Goal: Transaction & Acquisition: Purchase product/service

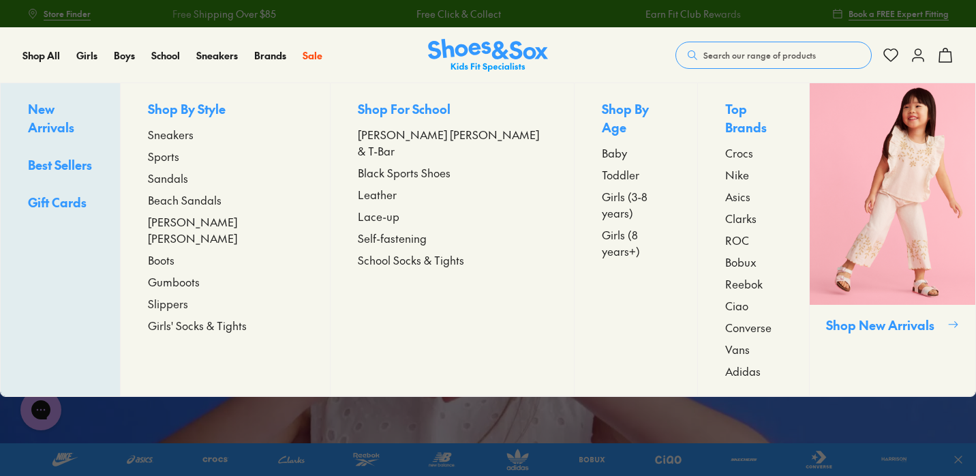
click at [602, 166] on span "Toddler" at bounding box center [620, 174] width 37 height 16
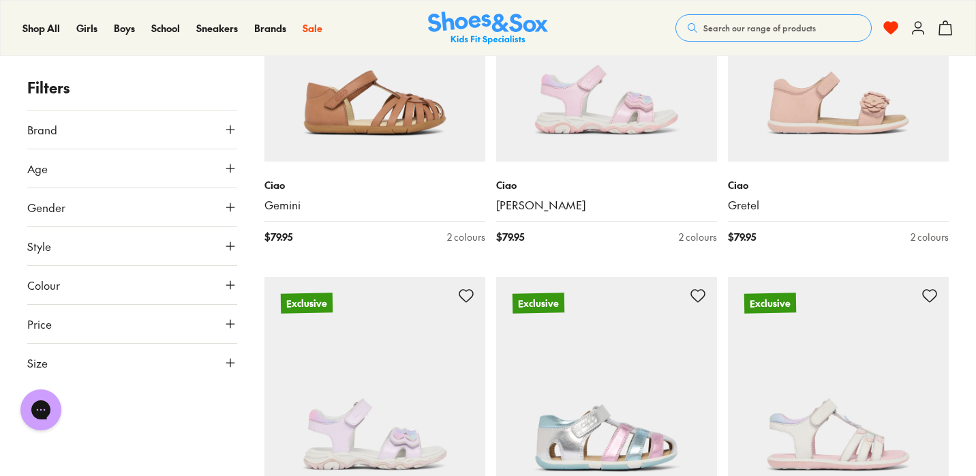
scroll to position [2860, 0]
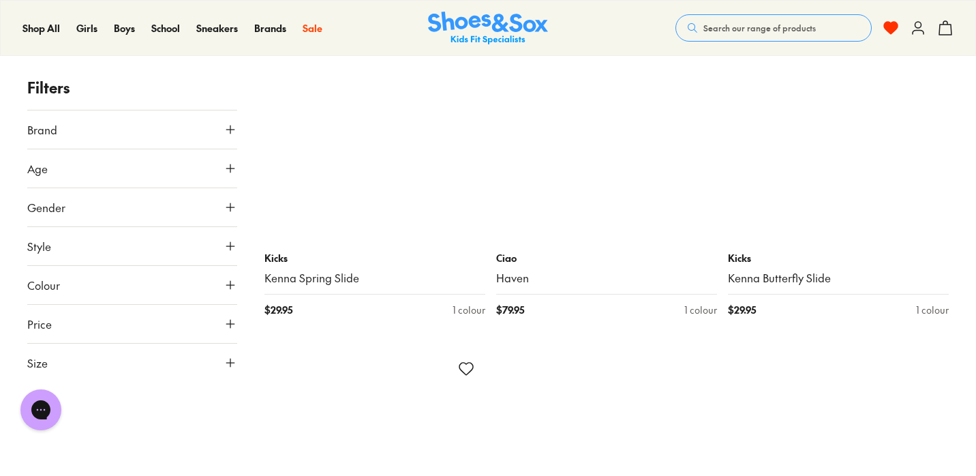
scroll to position [7005, 0]
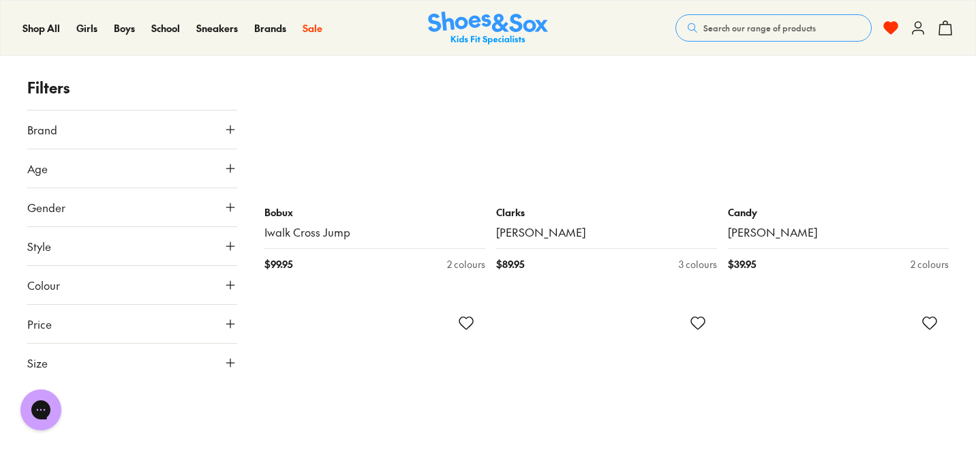
scroll to position [10422, 0]
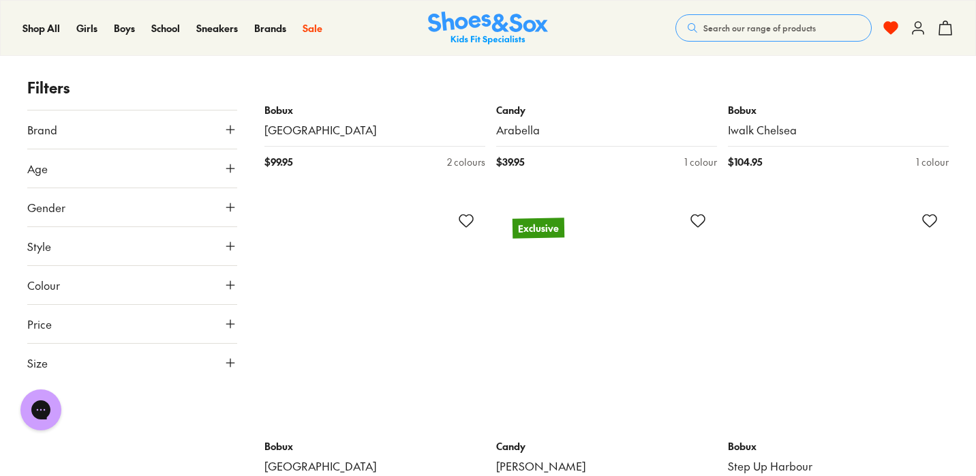
scroll to position [12662, 0]
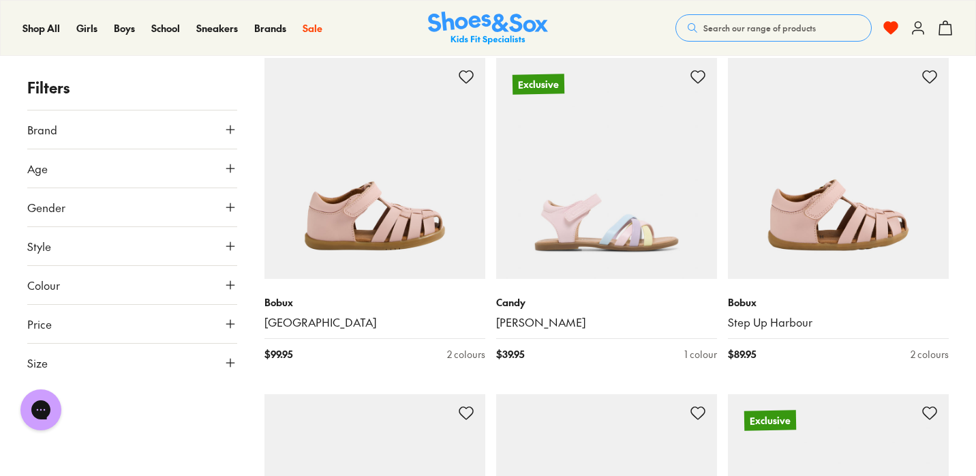
click at [230, 245] on use at bounding box center [230, 246] width 8 height 8
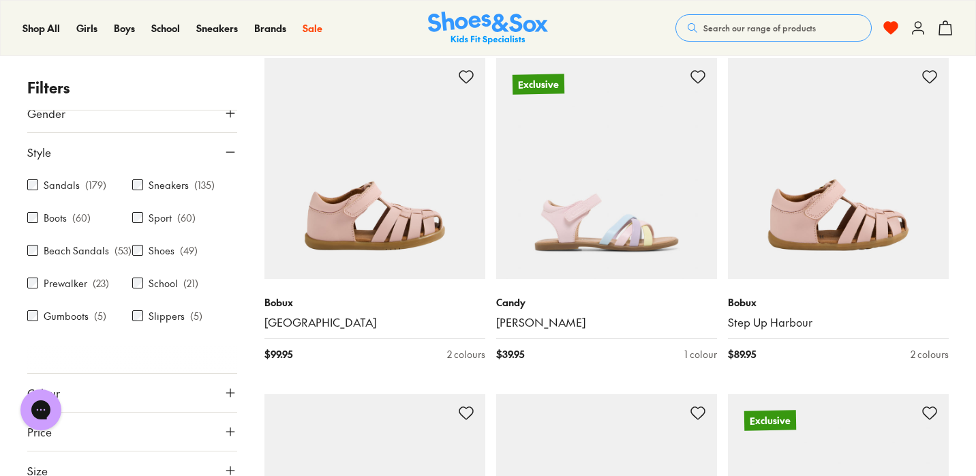
scroll to position [95, 0]
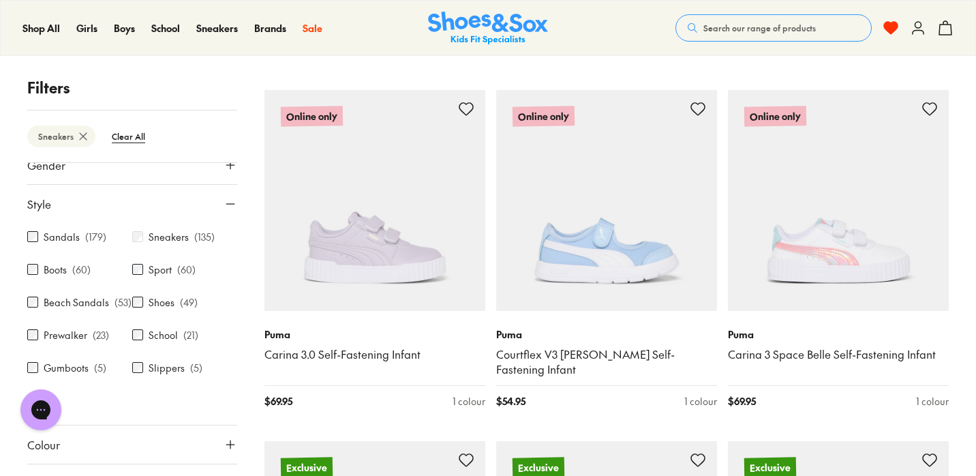
scroll to position [2965, 0]
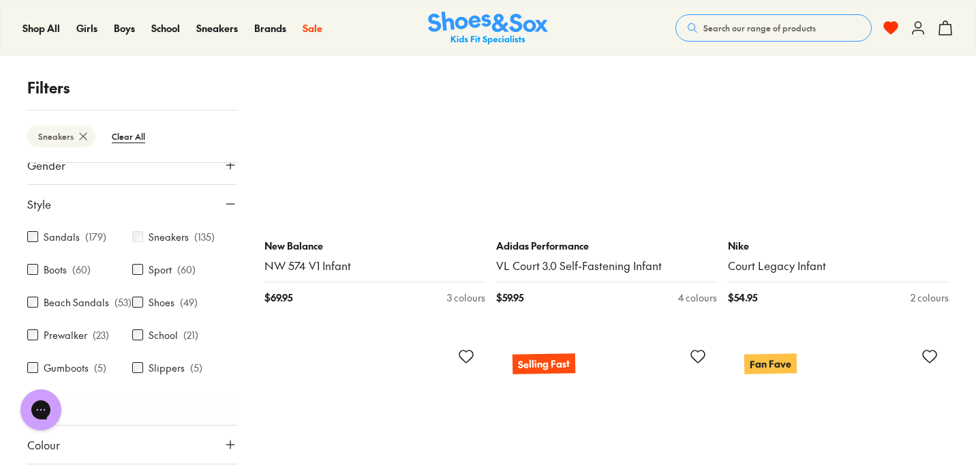
scroll to position [6074, 0]
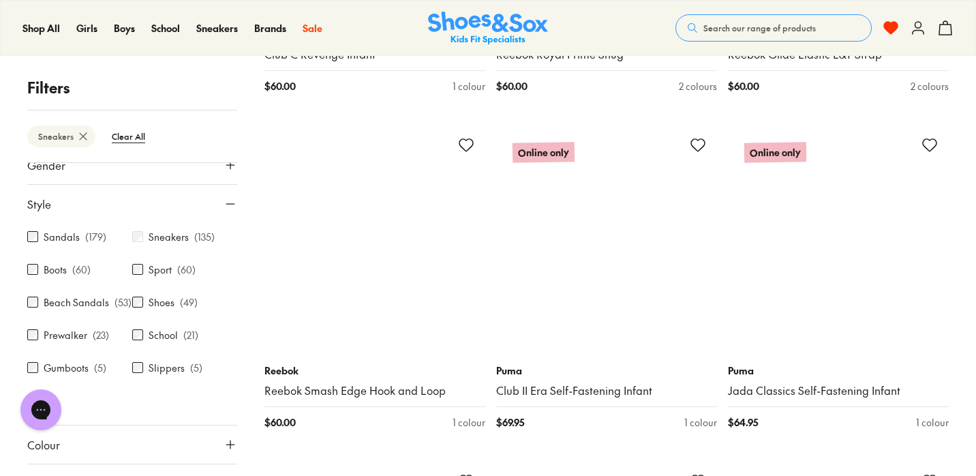
scroll to position [9601, 0]
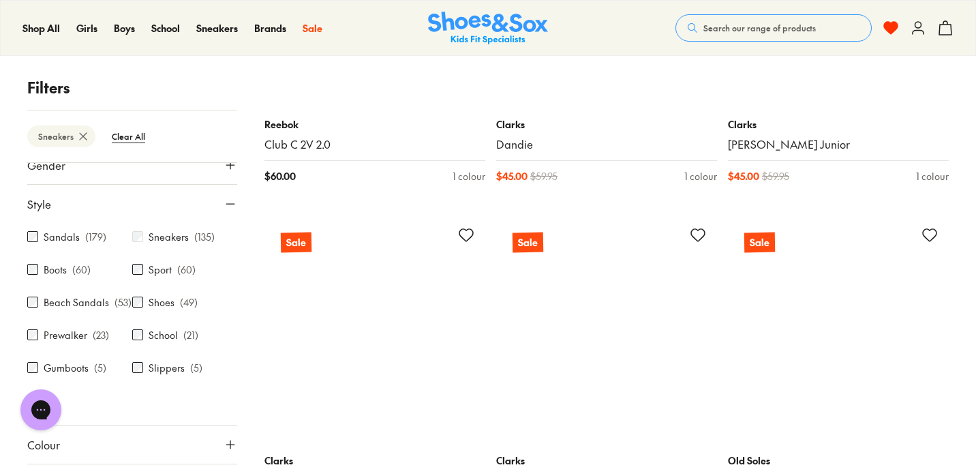
scroll to position [13266, 0]
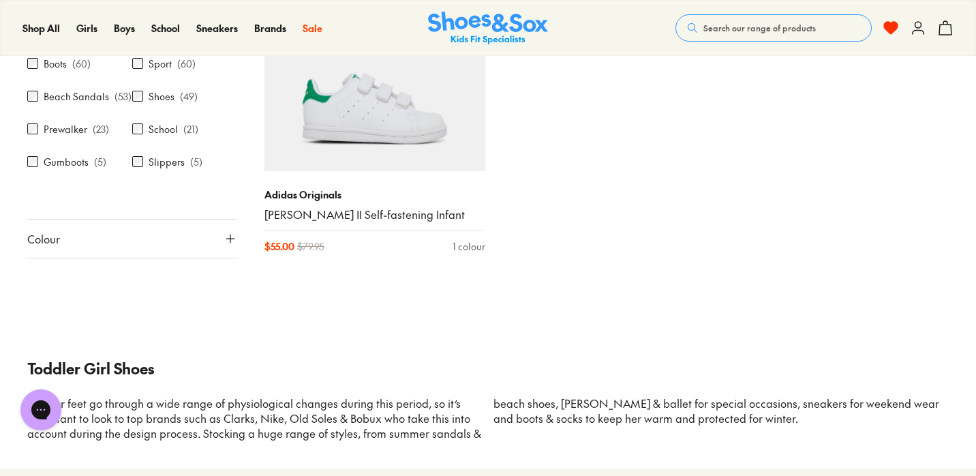
scroll to position [15486, 0]
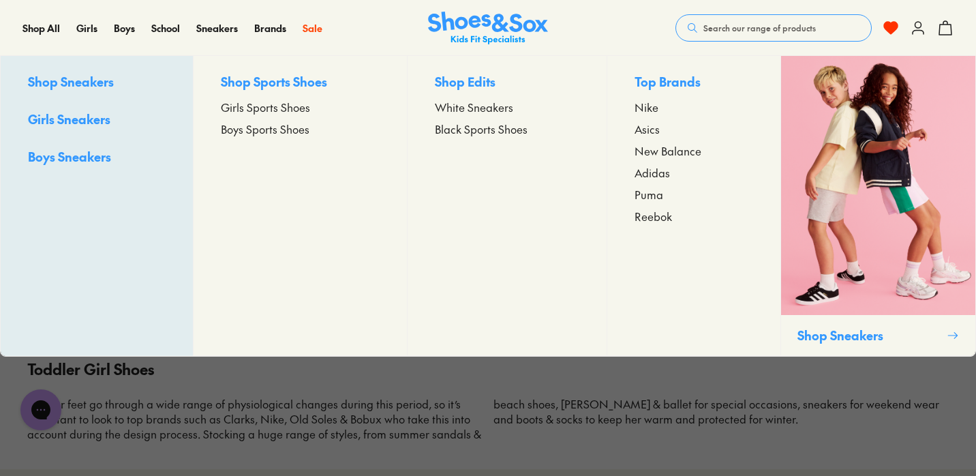
click at [655, 122] on span "Asics" at bounding box center [647, 129] width 25 height 16
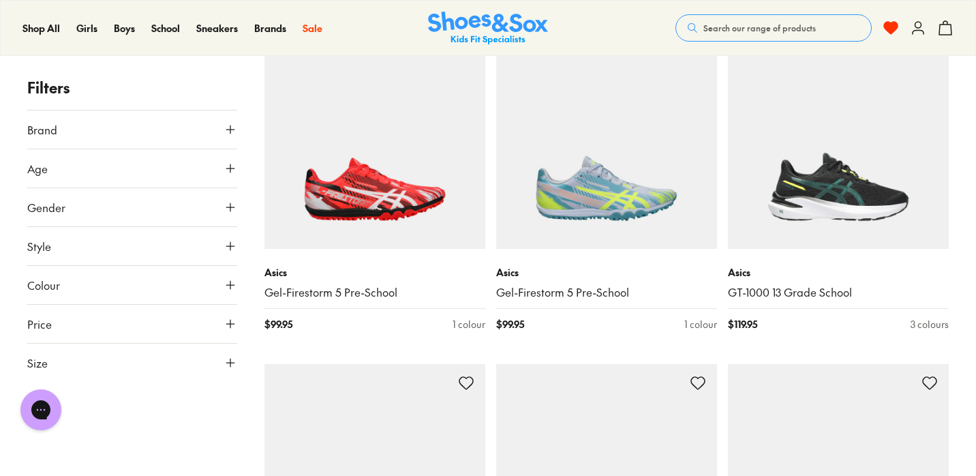
click at [85, 172] on button "Age" at bounding box center [132, 168] width 210 height 38
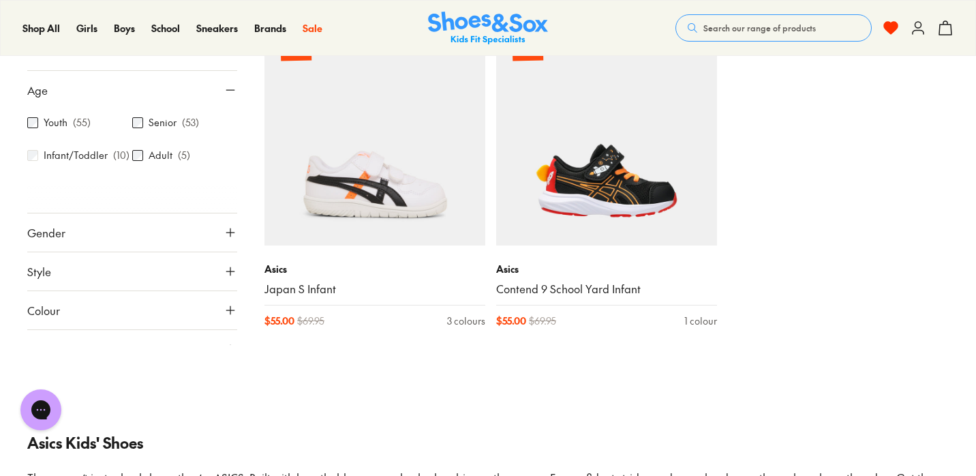
scroll to position [1303, 0]
